Goal: Navigation & Orientation: Find specific page/section

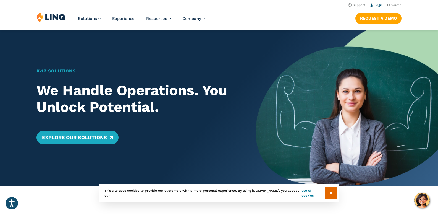
click at [377, 6] on link "Login" at bounding box center [376, 5] width 13 height 4
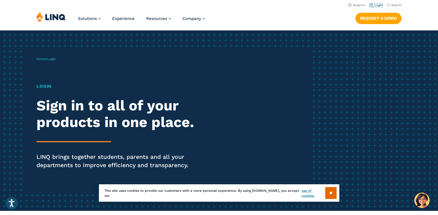
click at [377, 6] on link "Login" at bounding box center [376, 5] width 13 height 4
click at [329, 193] on input "**" at bounding box center [330, 193] width 11 height 12
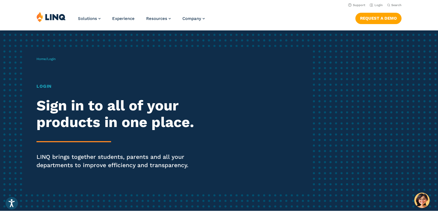
click at [60, 19] on img at bounding box center [50, 17] width 29 height 10
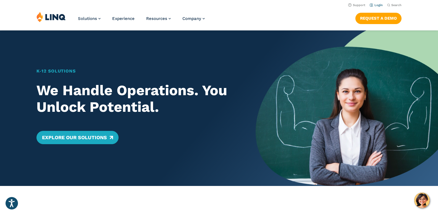
click at [378, 5] on link "Login" at bounding box center [376, 5] width 13 height 4
click at [378, 6] on link "Login" at bounding box center [376, 5] width 13 height 4
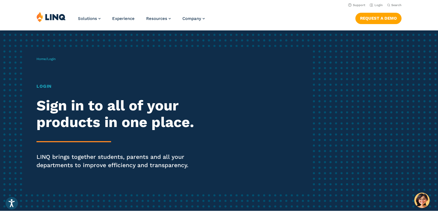
click at [41, 86] on h1 "Login" at bounding box center [120, 86] width 169 height 7
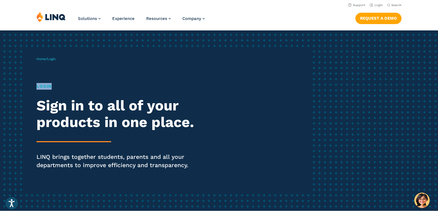
click at [41, 86] on h1 "Login" at bounding box center [120, 86] width 169 height 7
click at [102, 86] on h1 "Login" at bounding box center [120, 86] width 169 height 7
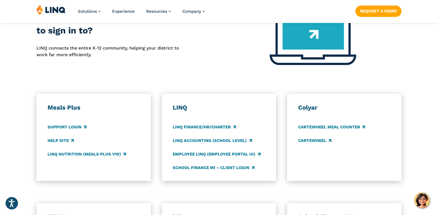
scroll to position [243, 0]
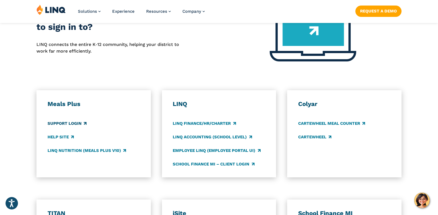
click at [65, 123] on link "Support Login" at bounding box center [67, 123] width 39 height 6
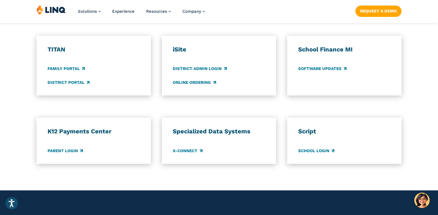
scroll to position [409, 0]
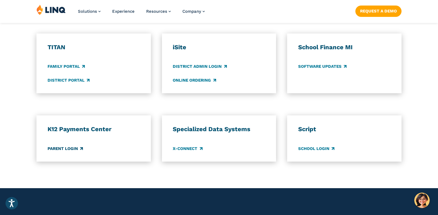
click at [57, 148] on link "Parent Login" at bounding box center [65, 148] width 35 height 6
